Goal: Task Accomplishment & Management: Manage account settings

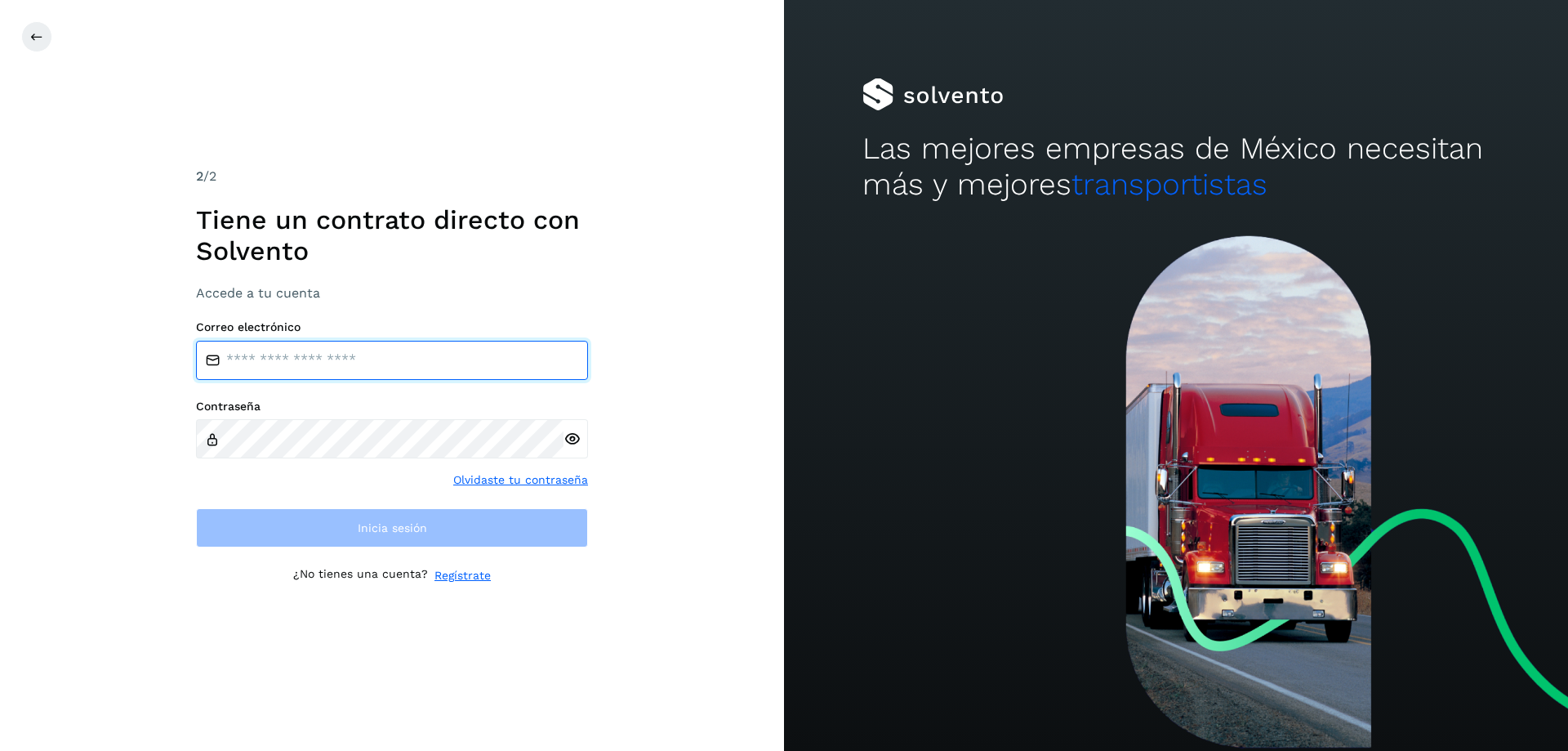
click at [306, 355] on input "email" at bounding box center [392, 360] width 392 height 39
type input "**********"
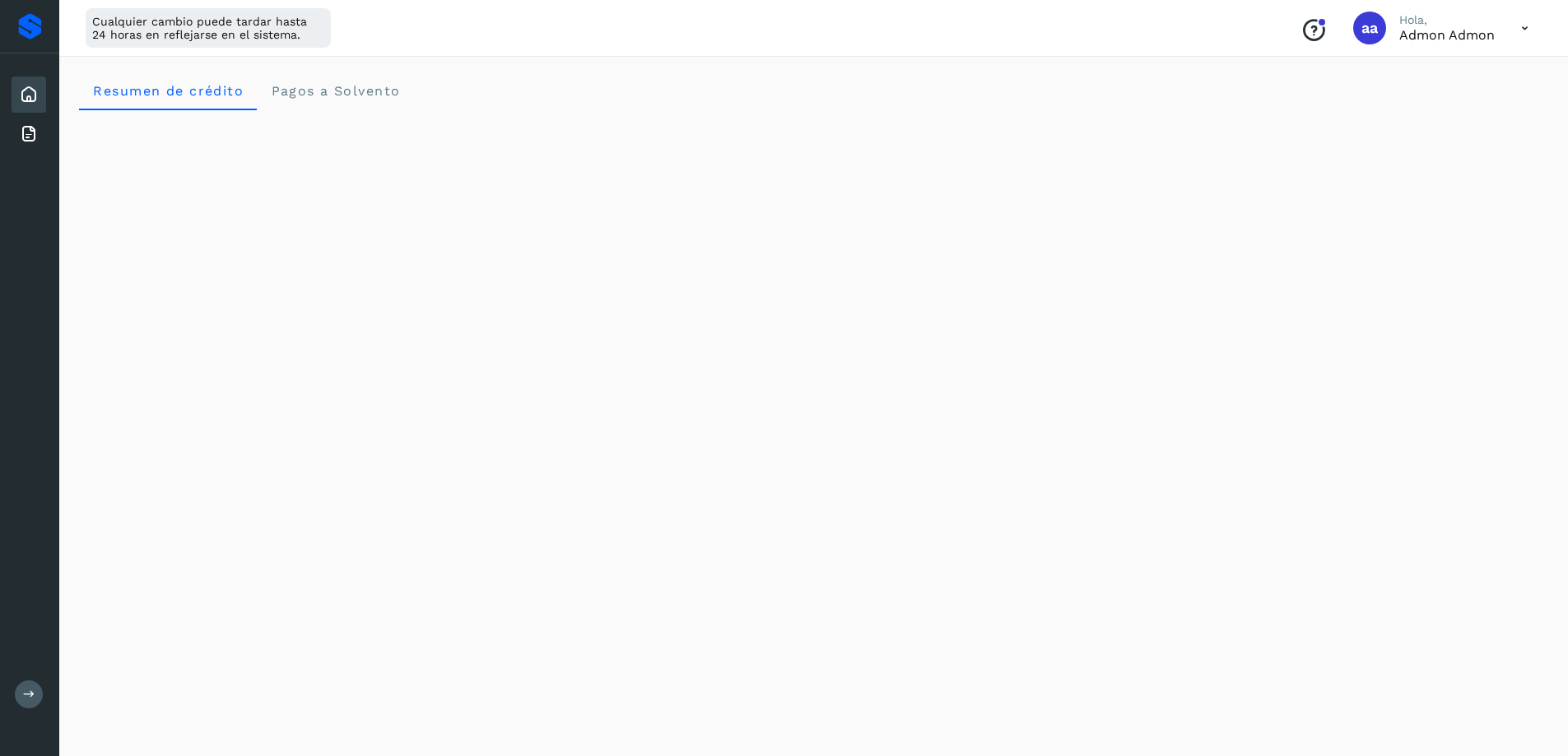
click at [34, 140] on icon at bounding box center [29, 134] width 20 height 20
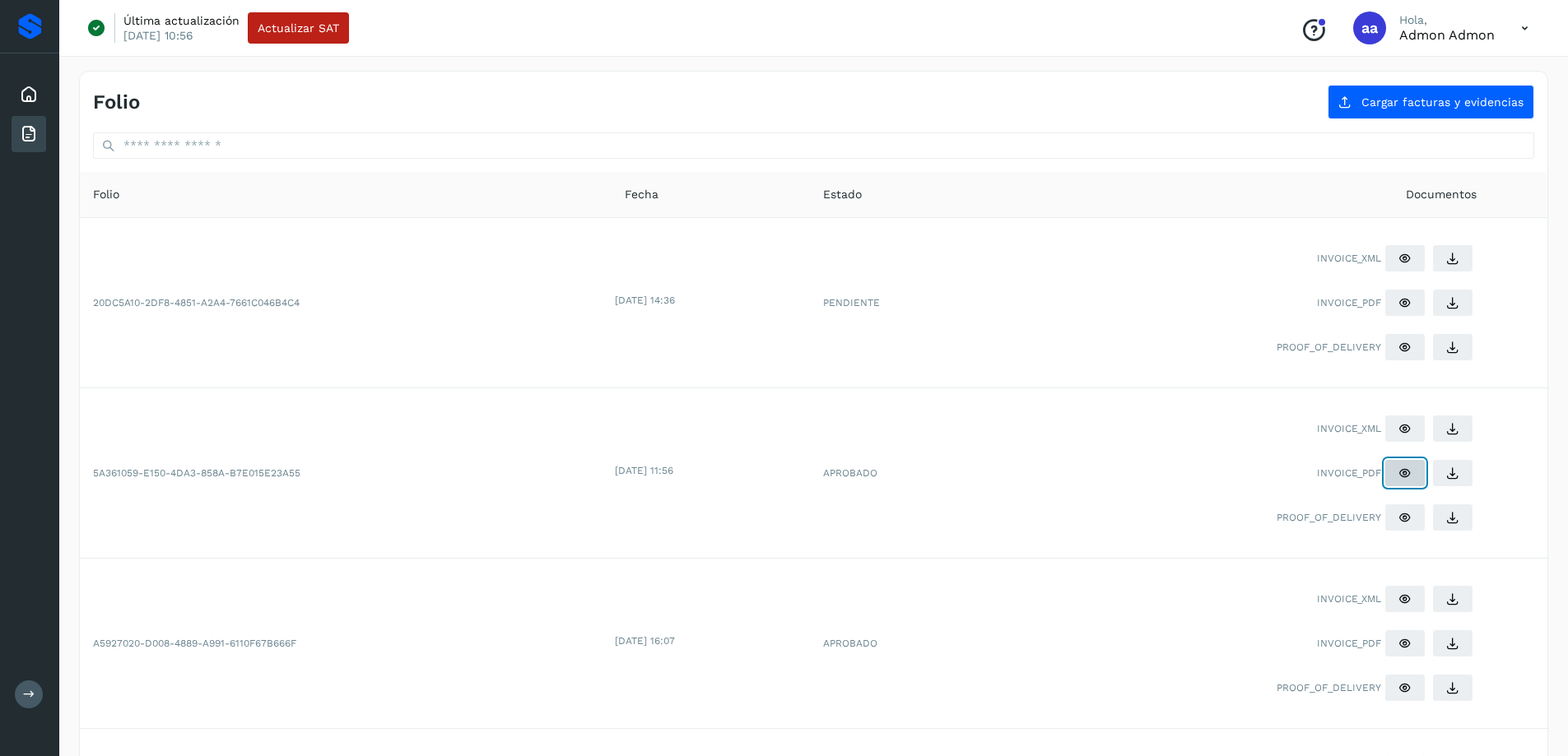
click at [1400, 474] on icon at bounding box center [1404, 473] width 13 height 13
click at [1396, 303] on button at bounding box center [1405, 302] width 42 height 28
click at [42, 102] on div "Inicio" at bounding box center [29, 94] width 35 height 37
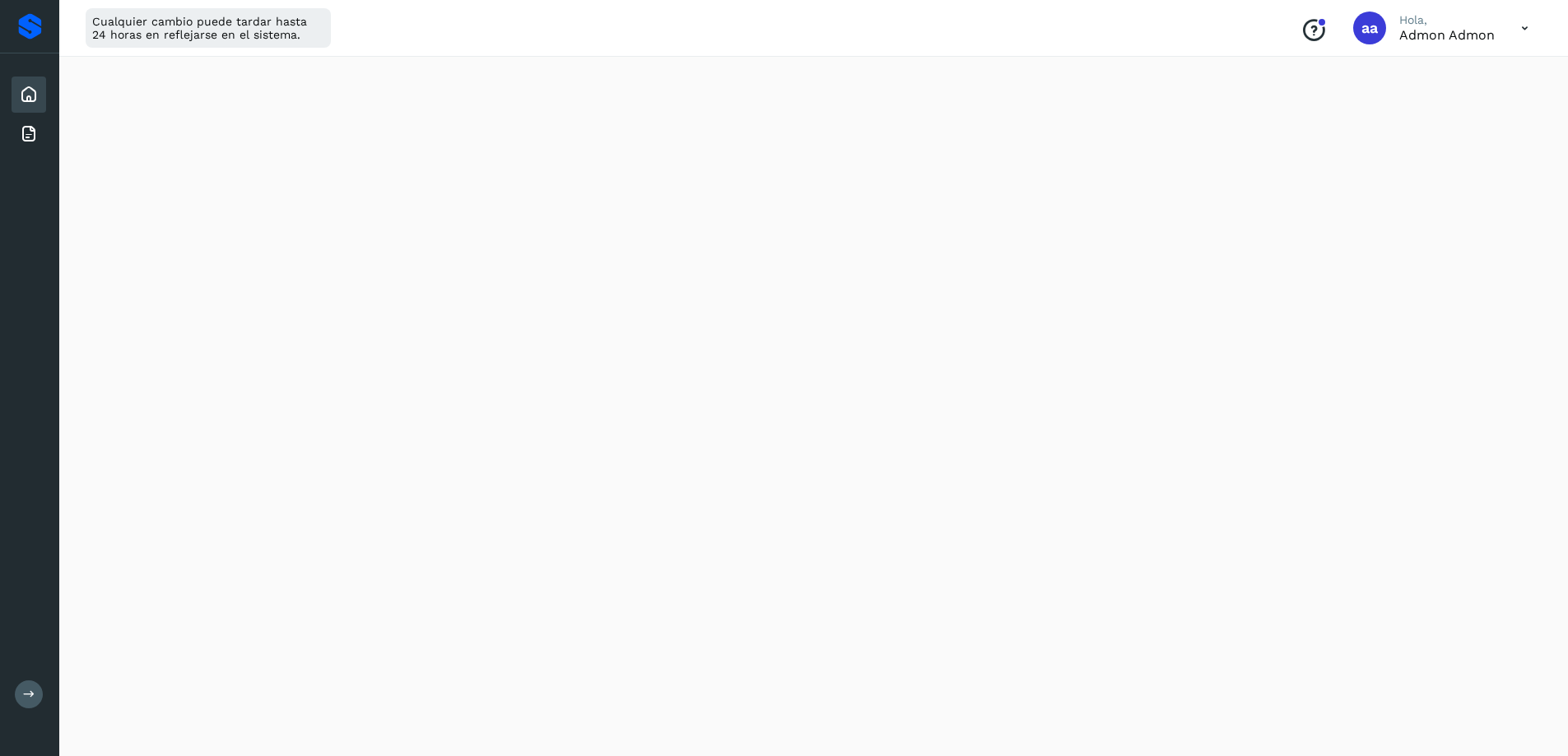
scroll to position [827, 0]
